Goal: Task Accomplishment & Management: Use online tool/utility

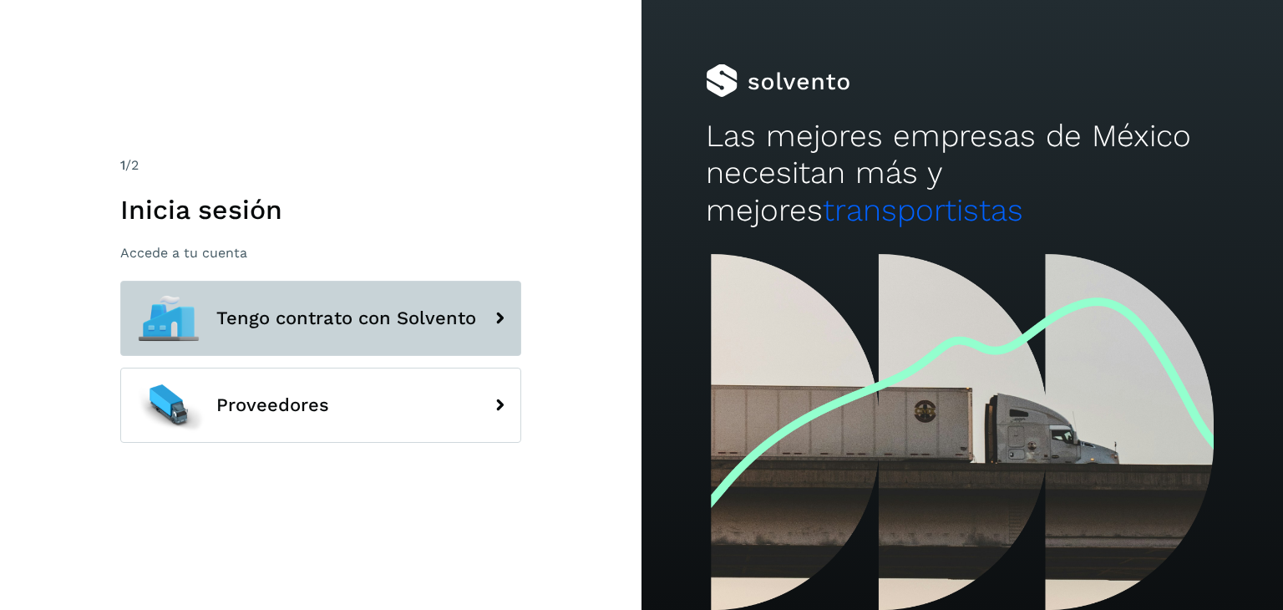
click at [362, 325] on span "Tengo contrato con Solvento" at bounding box center [346, 318] width 260 height 20
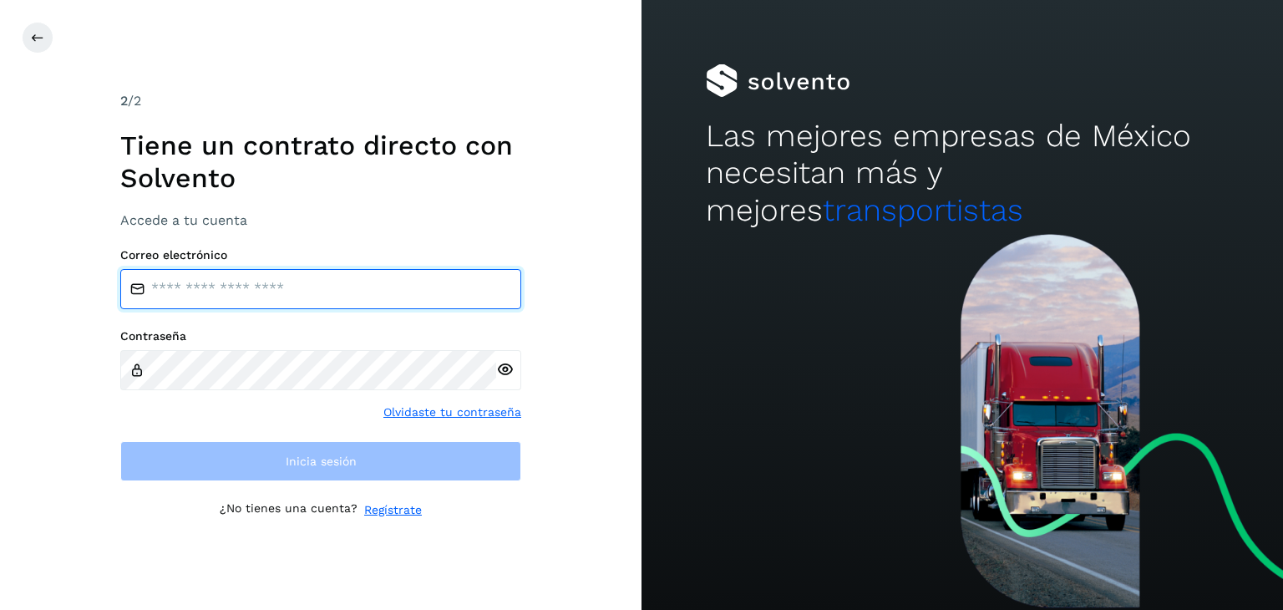
type input "**********"
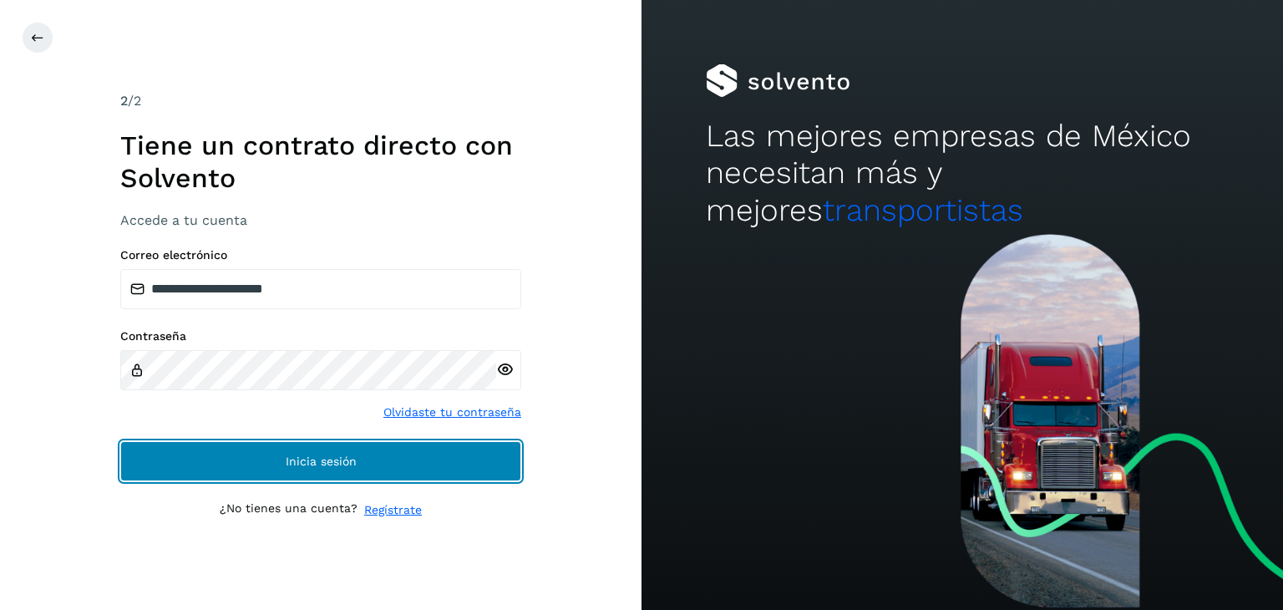
click at [399, 462] on button "Inicia sesión" at bounding box center [320, 461] width 401 height 40
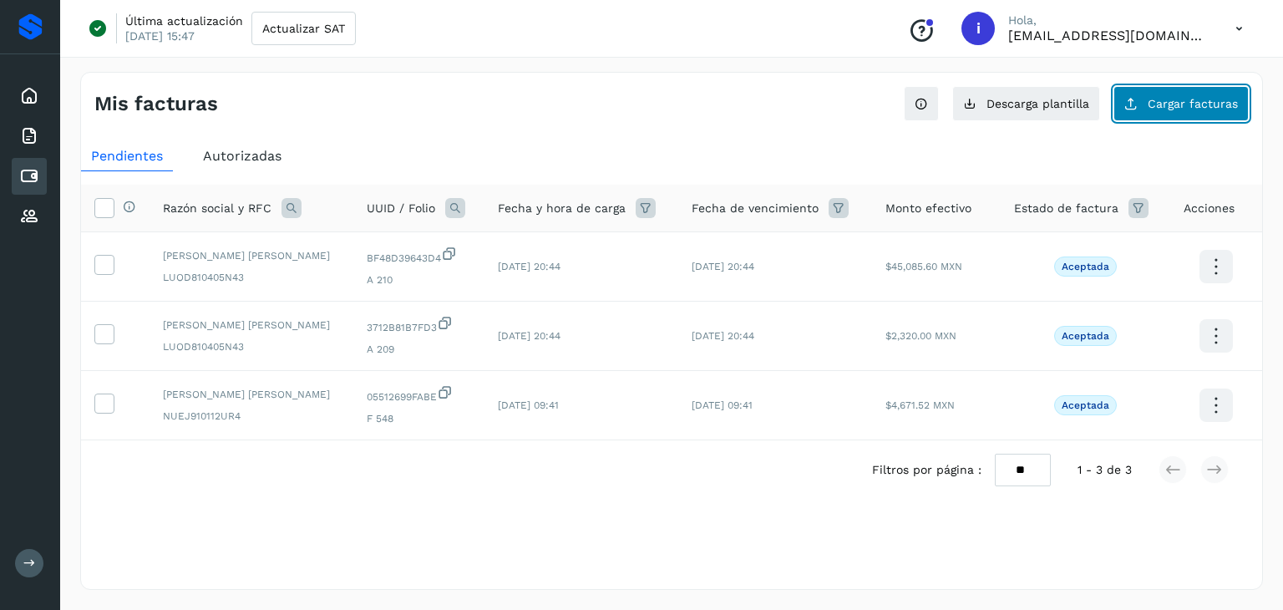
click at [1189, 102] on span "Cargar facturas" at bounding box center [1192, 104] width 90 height 12
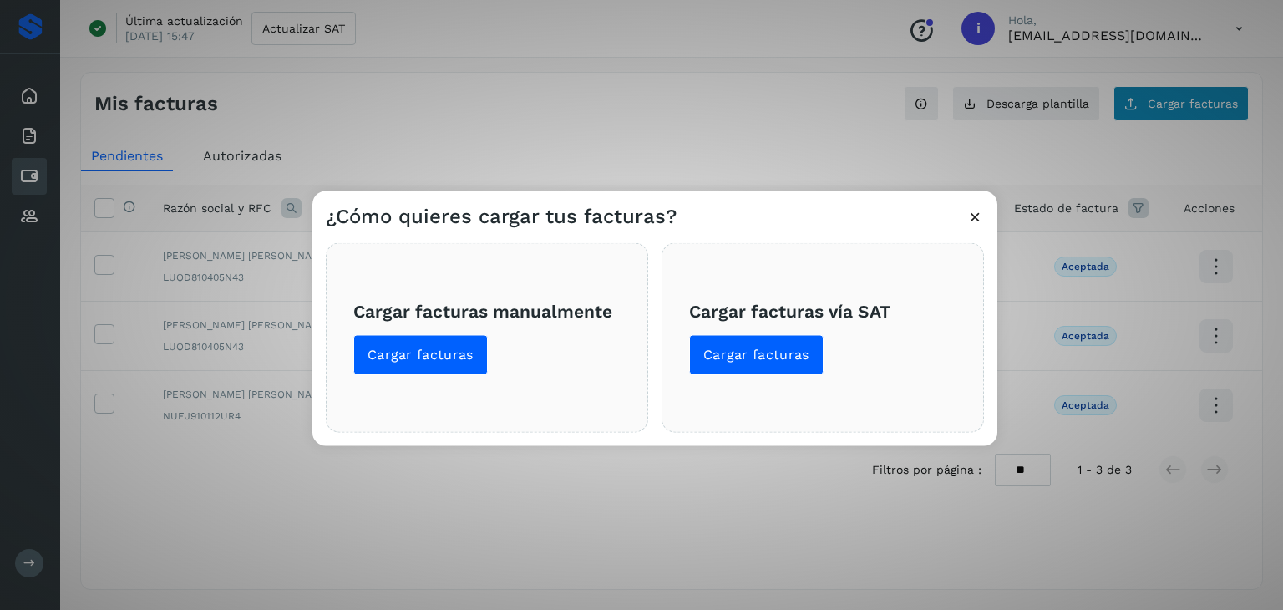
click at [1189, 102] on div "¿Cómo quieres cargar tus facturas? Cargar facturas manualmente Cargar facturas …" at bounding box center [641, 305] width 1283 height 610
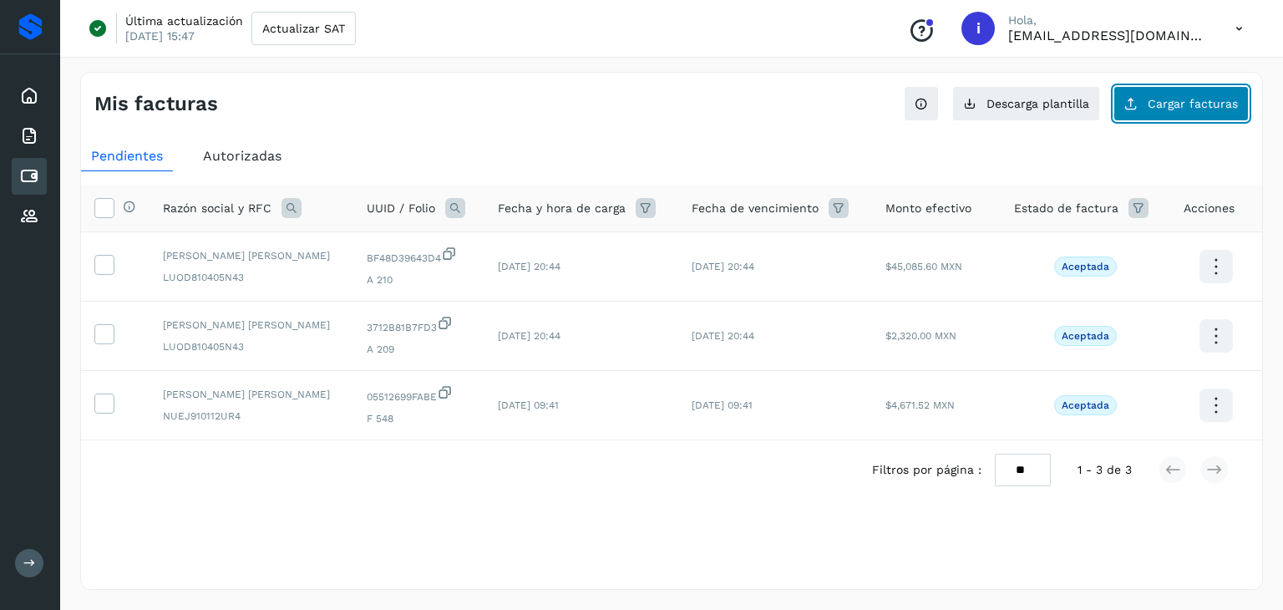
click at [1159, 109] on span "Cargar facturas" at bounding box center [1192, 104] width 90 height 12
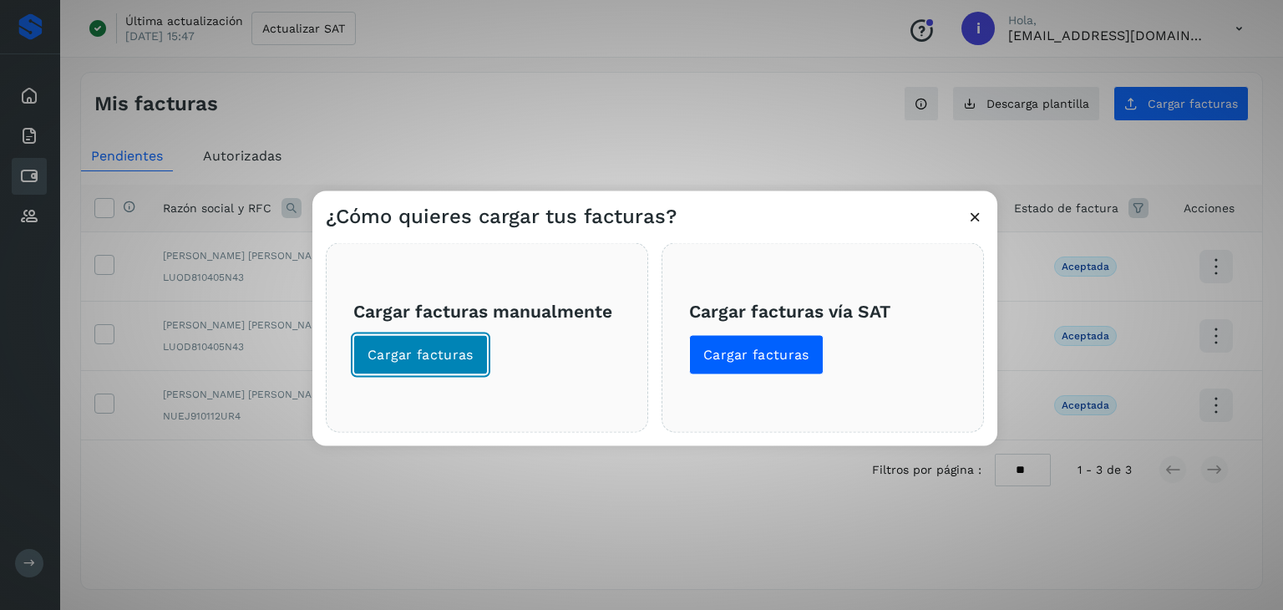
click at [451, 357] on span "Cargar facturas" at bounding box center [420, 355] width 106 height 18
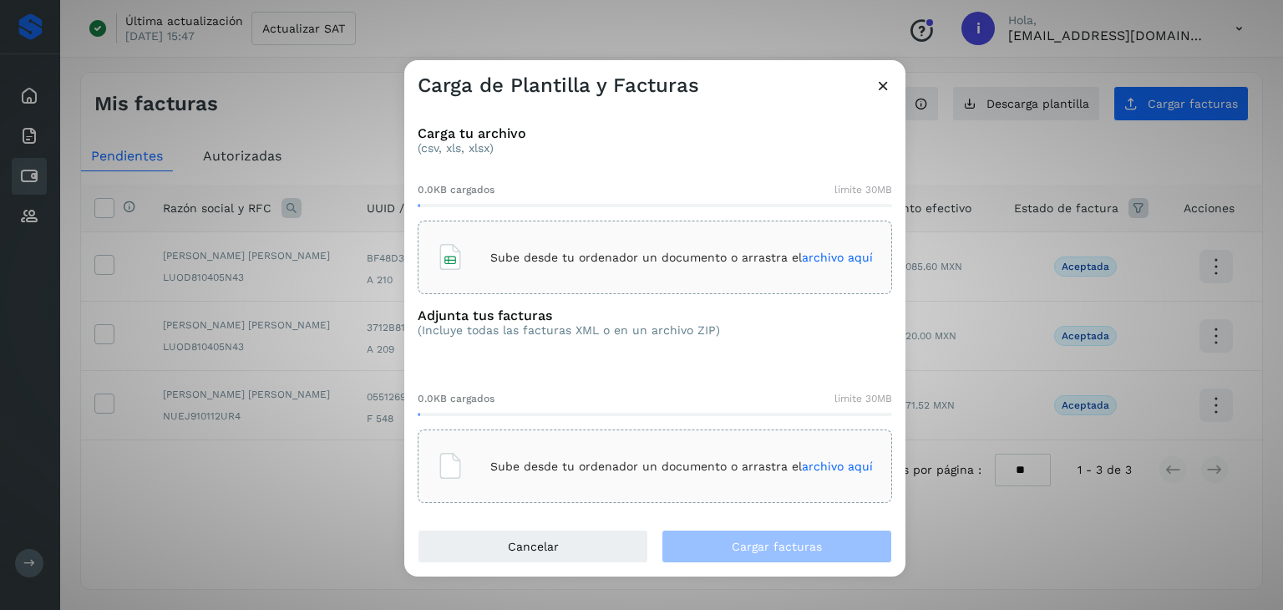
click at [802, 257] on span "archivo aquí" at bounding box center [837, 257] width 71 height 13
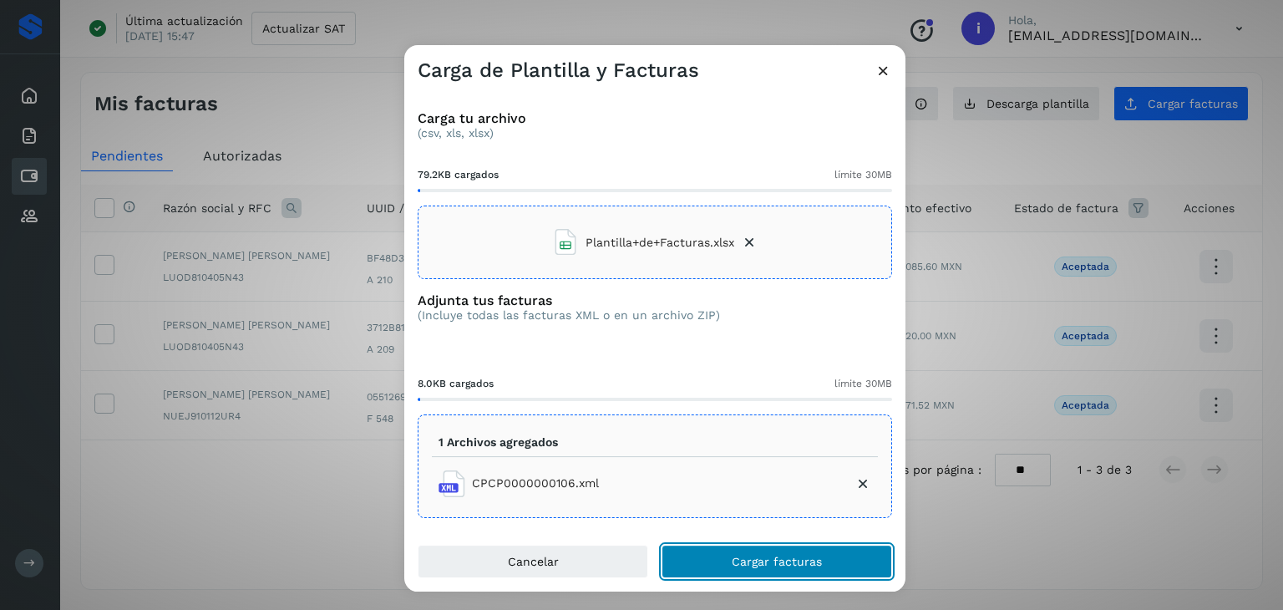
click at [840, 555] on button "Cargar facturas" at bounding box center [776, 560] width 230 height 33
